Goal: Task Accomplishment & Management: Manage account settings

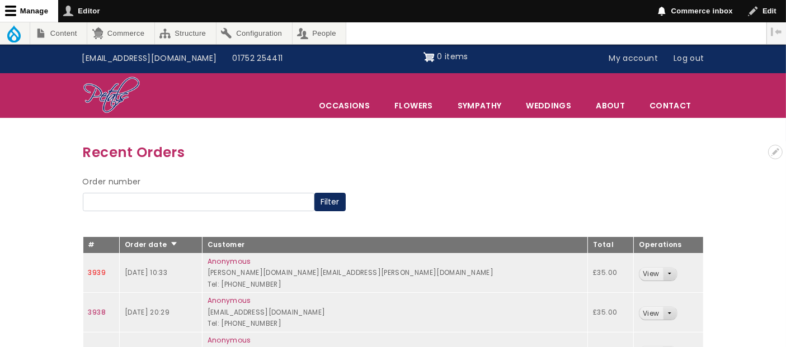
click at [99, 273] on link "3939" at bounding box center [96, 273] width 17 height 10
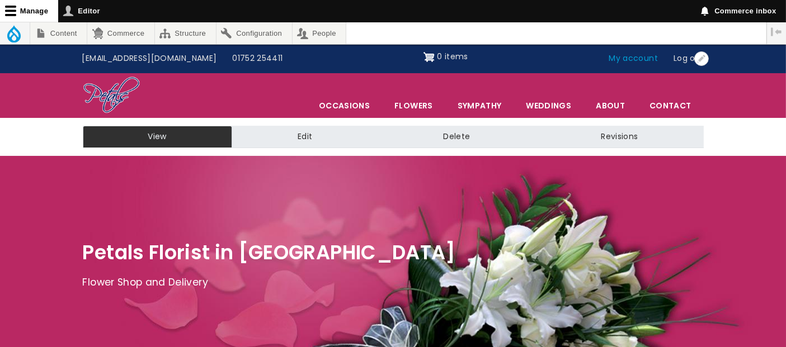
click at [637, 59] on link "My account" at bounding box center [633, 58] width 65 height 21
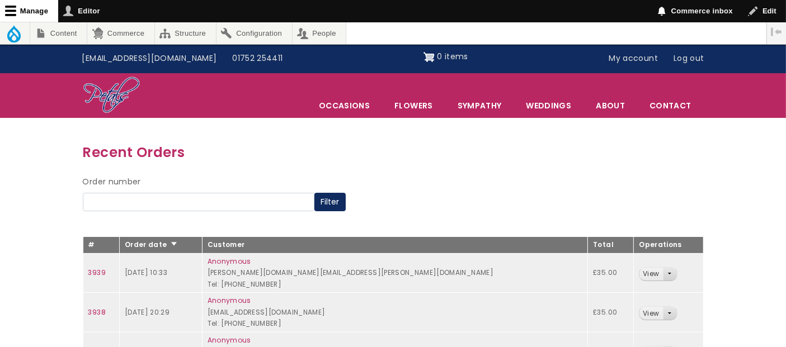
scroll to position [124, 0]
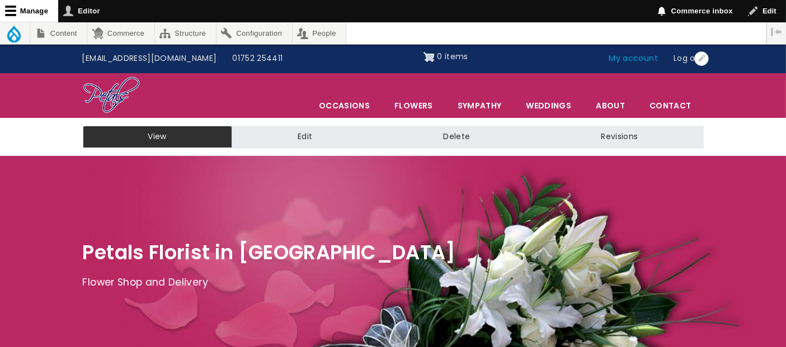
click at [645, 55] on link "My account" at bounding box center [633, 58] width 65 height 21
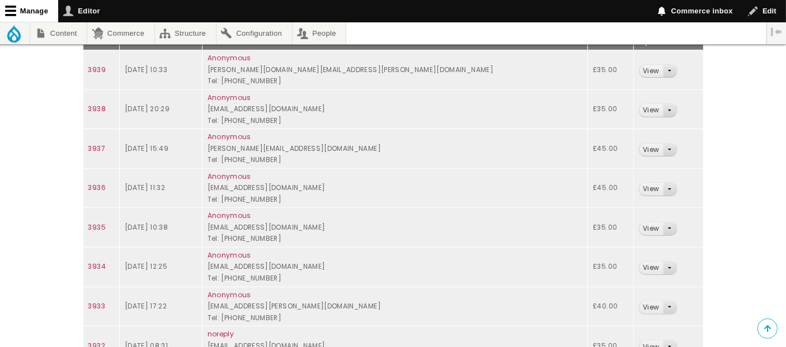
scroll to position [186, 0]
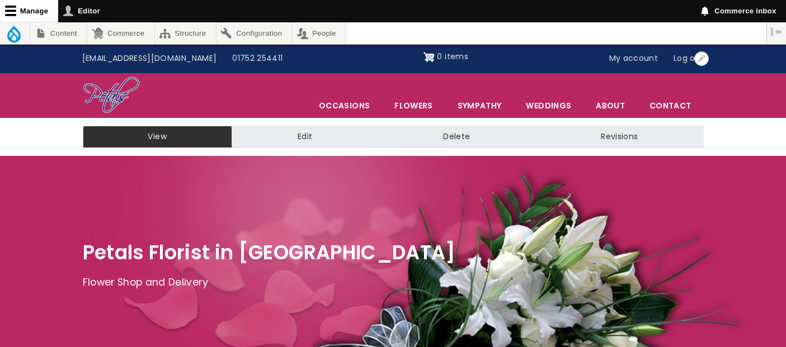
click at [639, 55] on link "My account" at bounding box center [633, 58] width 65 height 21
